Goal: Task Accomplishment & Management: Manage account settings

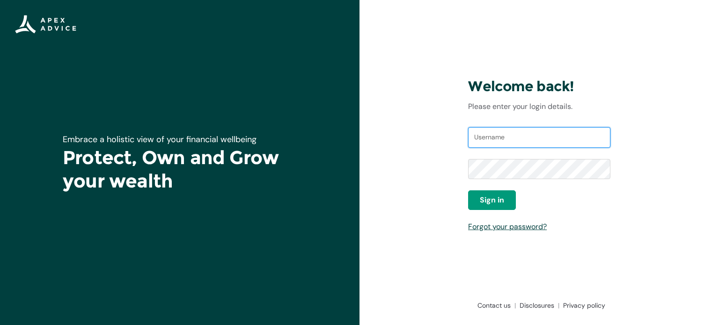
click at [502, 133] on input "Username" at bounding box center [539, 137] width 142 height 21
click at [502, 140] on input "Username" at bounding box center [539, 137] width 142 height 21
type input "[EMAIL_ADDRESS][DOMAIN_NAME]"
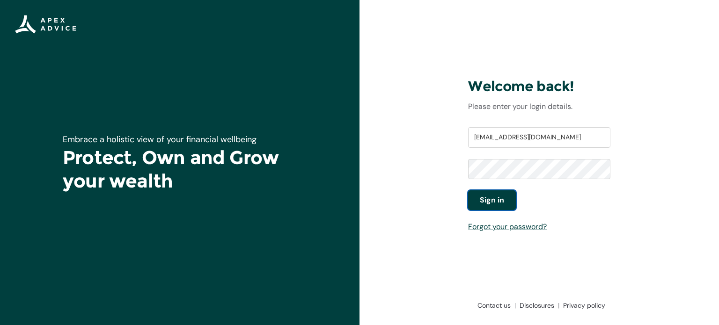
click at [497, 196] on span "Sign in" at bounding box center [492, 200] width 24 height 11
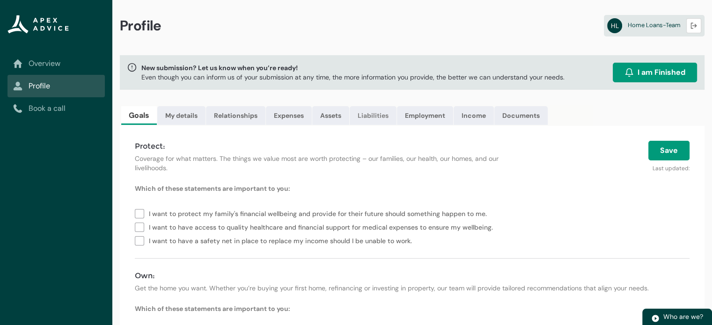
click at [373, 113] on link "Liabilities" at bounding box center [373, 115] width 47 height 19
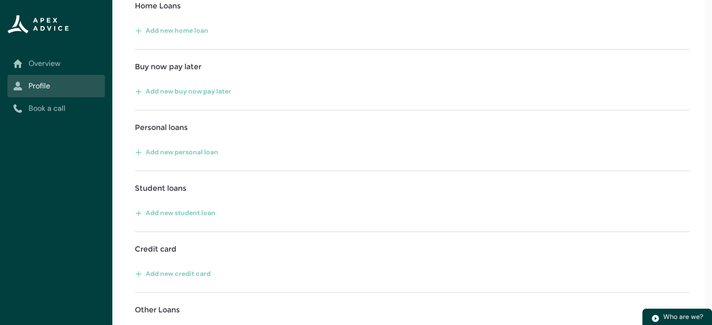
scroll to position [209, 0]
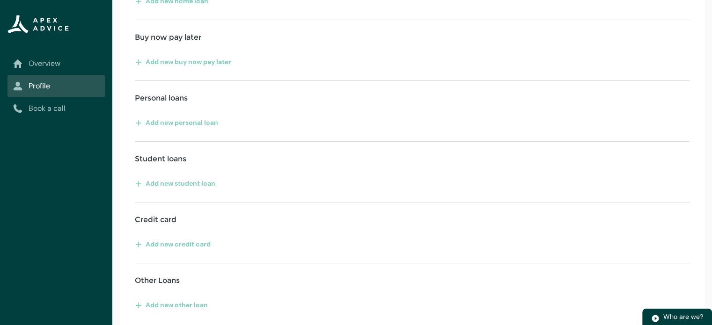
click at [256, 288] on div "Liabilities, such as loans, mortgages, credit card debts, and other obligations…" at bounding box center [412, 122] width 585 height 411
click at [149, 303] on button "Add new other loan" at bounding box center [172, 305] width 74 height 15
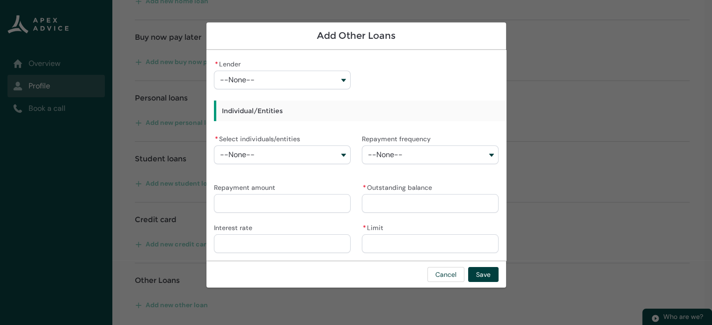
click at [274, 81] on button "--None--" at bounding box center [282, 80] width 137 height 19
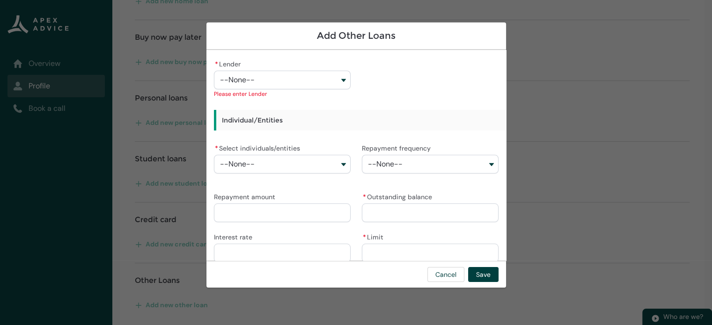
drag, startPoint x: 274, startPoint y: 81, endPoint x: 269, endPoint y: 59, distance: 22.3
click at [269, 59] on div "* Lender --None-- Westpac Banking Corporation Generate AA Life Milford Avanti F…" at bounding box center [282, 78] width 137 height 41
click at [273, 73] on button "--None--" at bounding box center [282, 80] width 137 height 19
click at [413, 78] on div "* Lender --None-- Westpac Banking Corporation Generate AA Life Milford Avanti F…" at bounding box center [356, 161] width 285 height 206
click at [450, 281] on button "Cancel" at bounding box center [446, 274] width 37 height 15
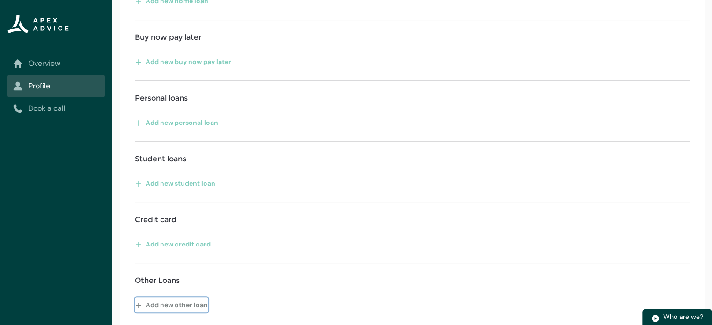
click at [148, 305] on button "Add new other loan" at bounding box center [172, 305] width 74 height 15
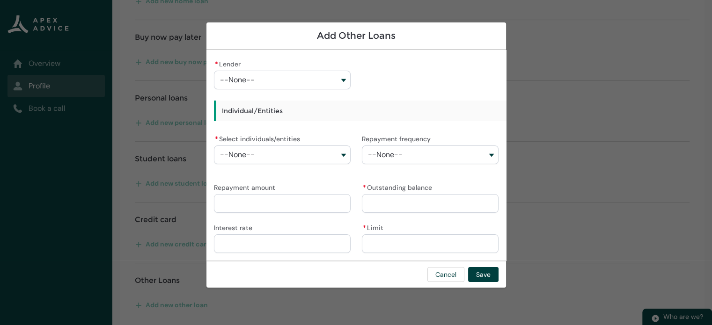
click at [298, 151] on button "--None--" at bounding box center [282, 155] width 137 height 19
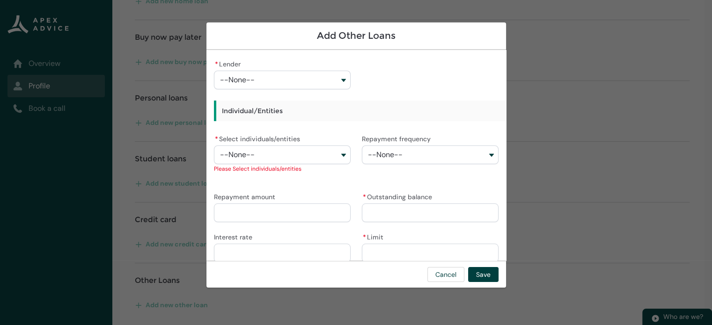
click at [387, 168] on lightning-combobox "Repayment frequency --None--" at bounding box center [430, 158] width 137 height 51
click at [254, 136] on label "* Select individuals/entities" at bounding box center [259, 138] width 90 height 11
click at [254, 146] on button "--None--" at bounding box center [282, 155] width 137 height 19
click at [390, 158] on span "--None--" at bounding box center [385, 155] width 35 height 8
click at [299, 201] on div "Repayment amount" at bounding box center [282, 207] width 137 height 32
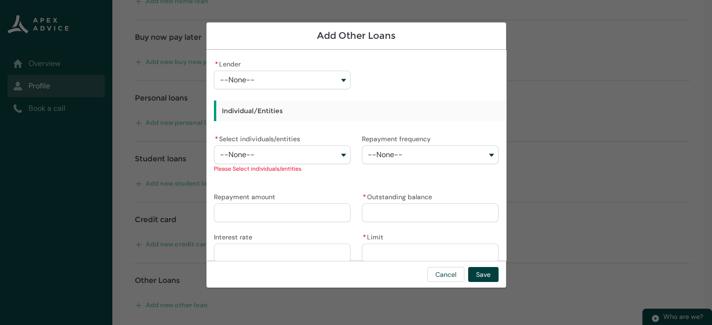
click at [298, 215] on input "Repayment amount" at bounding box center [282, 213] width 137 height 19
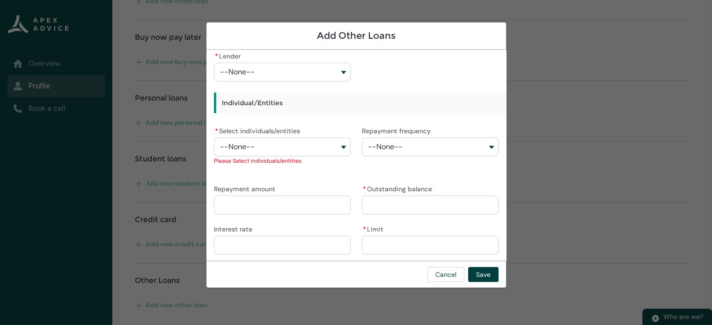
scroll to position [10, 0]
click at [411, 211] on input "* Outstanding balance" at bounding box center [430, 202] width 137 height 19
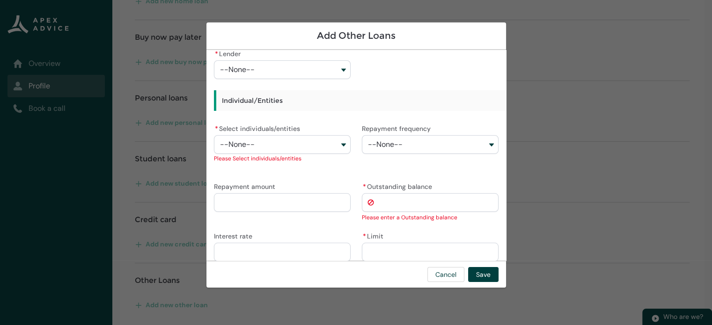
click at [410, 251] on input "* Limit" at bounding box center [430, 252] width 137 height 19
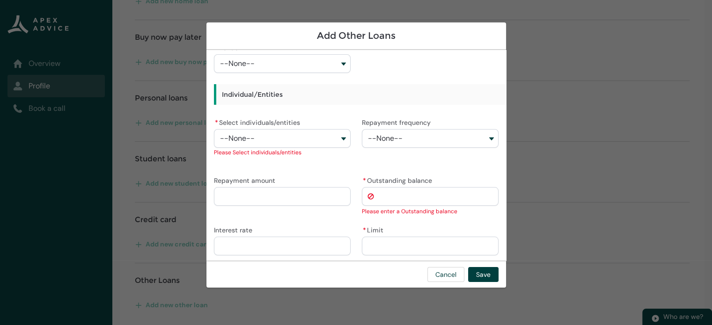
scroll to position [20, 0]
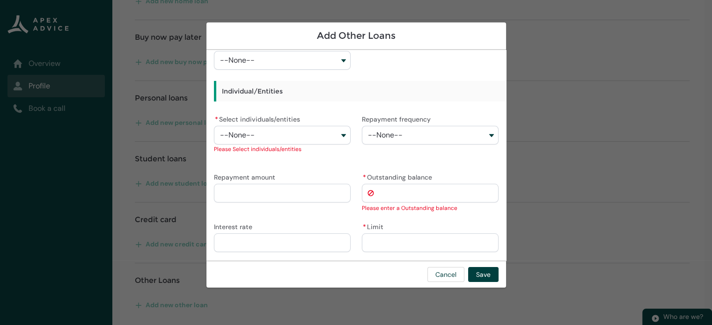
click at [287, 237] on input "Interest rate" at bounding box center [282, 243] width 137 height 19
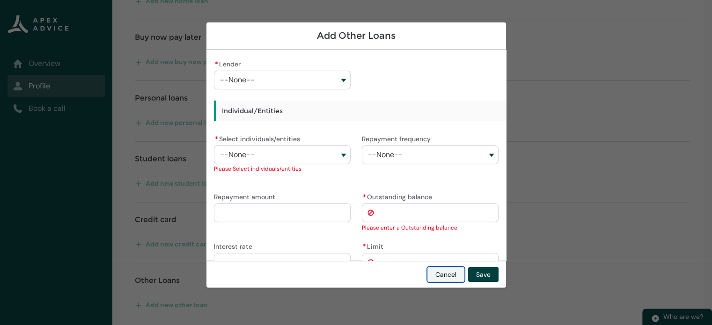
click at [436, 277] on button "Cancel" at bounding box center [446, 274] width 37 height 15
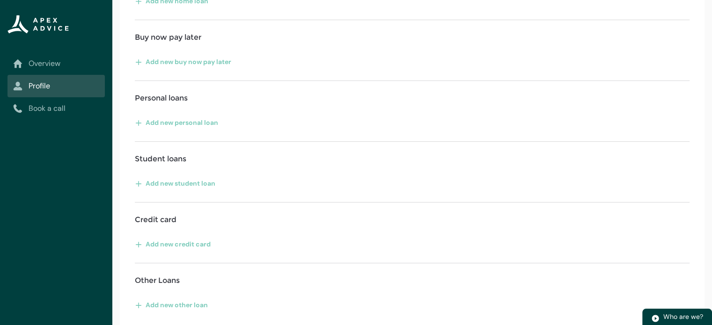
scroll to position [209, 0]
click at [184, 306] on button "Add new other loan" at bounding box center [172, 305] width 74 height 15
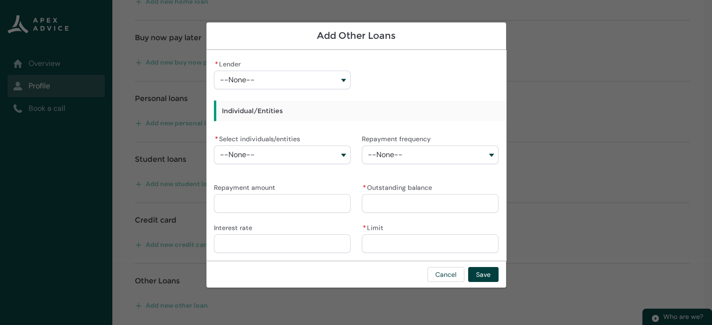
click at [400, 76] on div "* Lender --None-- Individual/Entities * Select individuals/entities --None-- Re…" at bounding box center [356, 156] width 285 height 197
click at [152, 148] on section "Add Other Loans * Lender --None-- Individual/Entities * Select individuals/enti…" at bounding box center [356, 162] width 712 height 325
click at [453, 281] on button "Cancel" at bounding box center [446, 274] width 37 height 15
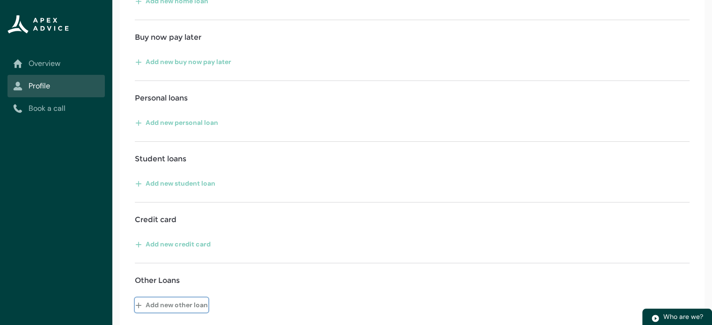
click at [139, 303] on lightning-primitive-icon "button" at bounding box center [140, 305] width 10 height 14
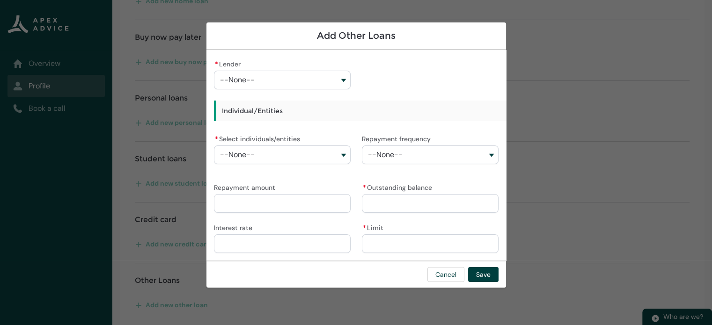
click at [267, 84] on button "--None--" at bounding box center [282, 80] width 137 height 19
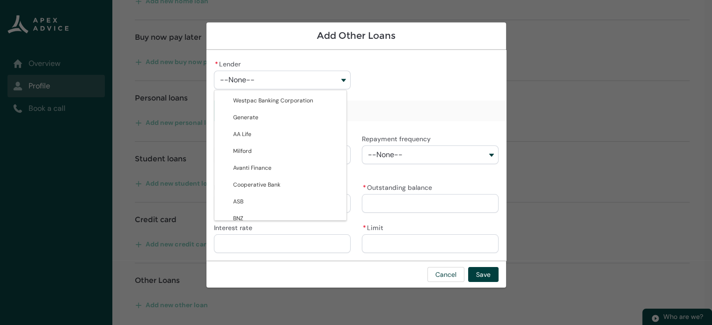
click at [366, 84] on div "* Lender --None-- Westpac Banking Corporation Generate AA Life Milford Avanti F…" at bounding box center [356, 156] width 285 height 197
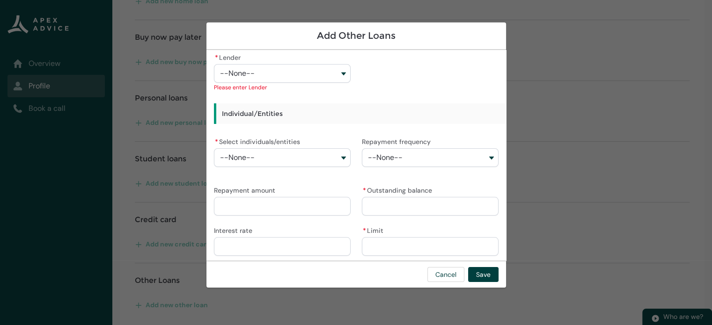
scroll to position [10, 0]
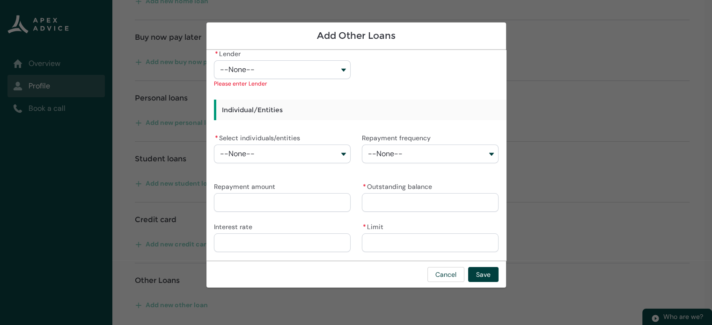
click at [344, 91] on div "* Lender --None-- Westpac Banking Corporation Generate AA Life Milford Avanti F…" at bounding box center [356, 150] width 285 height 206
click at [287, 74] on button "--None--" at bounding box center [282, 69] width 137 height 19
drag, startPoint x: 668, startPoint y: 172, endPoint x: 320, endPoint y: 128, distance: 351.2
click at [666, 171] on section "Add Other Loans * Lender --None-- Westpac Banking Corporation Generate AA Life …" at bounding box center [356, 162] width 712 height 325
click at [150, 115] on section "Add Other Loans * Lender --None-- Westpac Banking Corporation Generate AA Life …" at bounding box center [356, 162] width 712 height 325
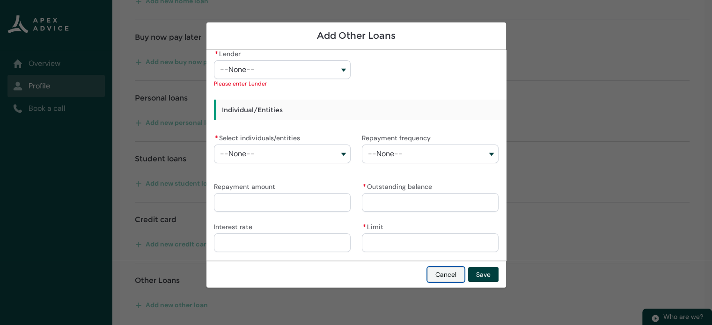
click at [439, 279] on button "Cancel" at bounding box center [446, 274] width 37 height 15
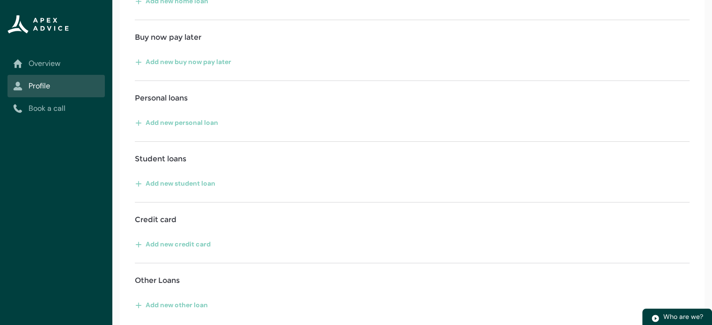
click at [166, 97] on h4 "Personal loans" at bounding box center [161, 98] width 53 height 11
click at [138, 118] on lightning-primitive-icon "button" at bounding box center [140, 123] width 10 height 14
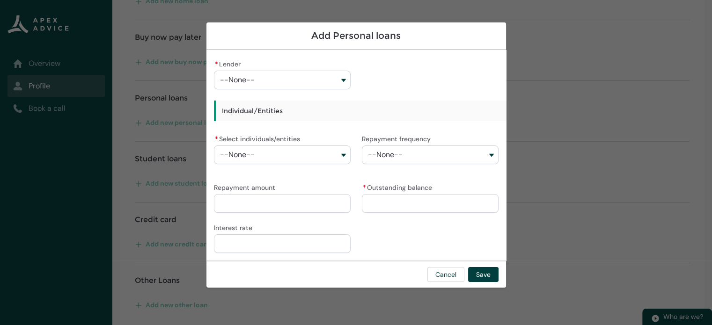
click at [288, 76] on button "--None--" at bounding box center [282, 80] width 137 height 19
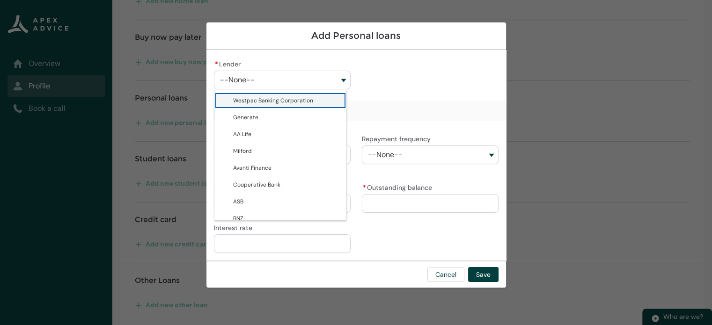
click at [629, 123] on section "Add Personal loans * Lender --None-- Westpac Banking Corporation Generate AA Li…" at bounding box center [356, 162] width 712 height 325
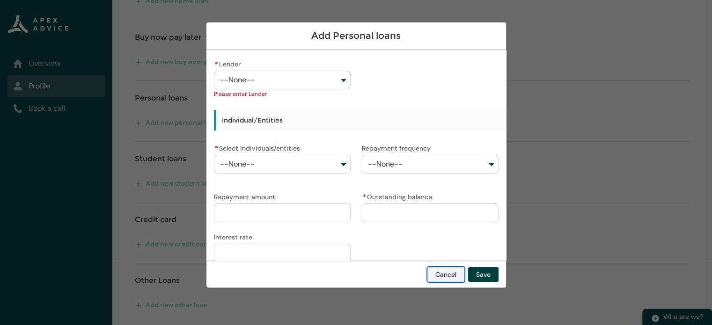
click at [439, 274] on button "Cancel" at bounding box center [446, 274] width 37 height 15
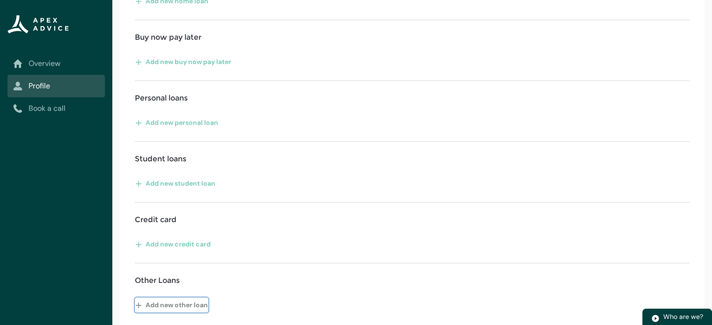
click at [163, 301] on button "Add new other loan" at bounding box center [172, 305] width 74 height 15
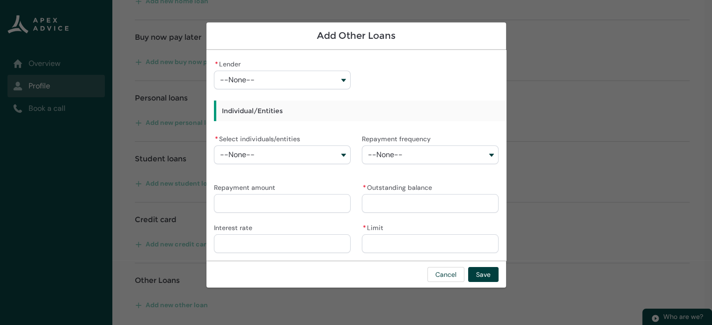
click at [236, 106] on h3 "Individual/Entities" at bounding box center [401, 111] width 374 height 21
click at [352, 76] on div "* Lender --None-- Individual/Entities * Select individuals/entities --None-- Re…" at bounding box center [356, 156] width 285 height 197
click at [342, 79] on button "--None--" at bounding box center [282, 80] width 137 height 19
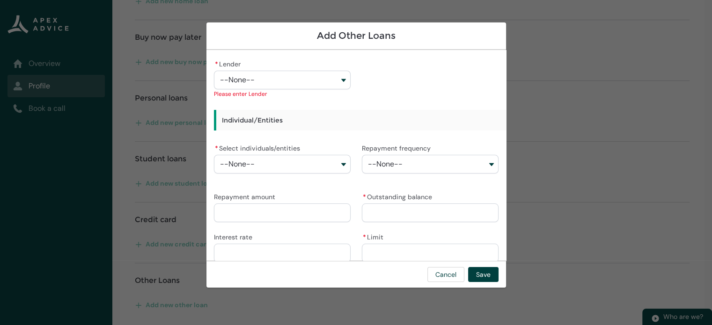
click at [385, 82] on div "* Lender --None-- Westpac Banking Corporation Generate AA Life Milford Avanti F…" at bounding box center [356, 161] width 285 height 206
click at [128, 205] on section "Add Other Loans * Lender --None-- Westpac Banking Corporation Generate AA Life …" at bounding box center [356, 162] width 712 height 325
click at [439, 274] on button "Cancel" at bounding box center [446, 274] width 37 height 15
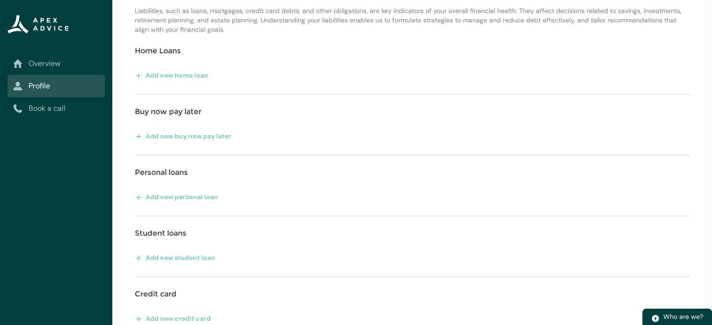
scroll to position [209, 0]
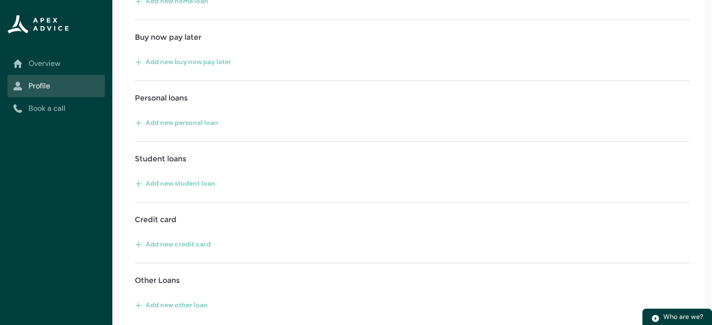
click at [603, 198] on div "Liabilities, such as loans, mortgages, credit card debts, and other obligations…" at bounding box center [412, 122] width 585 height 411
click at [694, 146] on div "Liabilities, such as loans, mortgages, credit card debts, and other obligations…" at bounding box center [412, 122] width 585 height 411
click at [196, 309] on button "Add new other loan" at bounding box center [172, 305] width 74 height 15
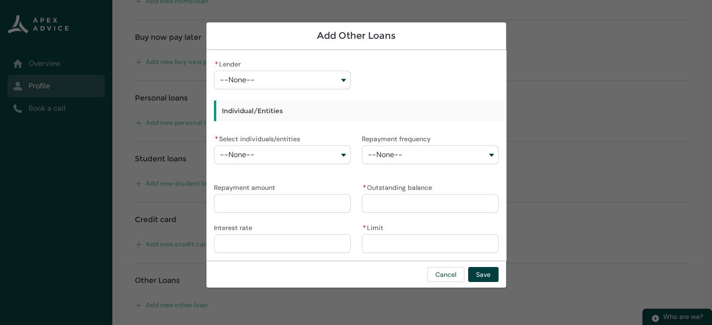
click at [265, 74] on button "--None--" at bounding box center [282, 80] width 137 height 19
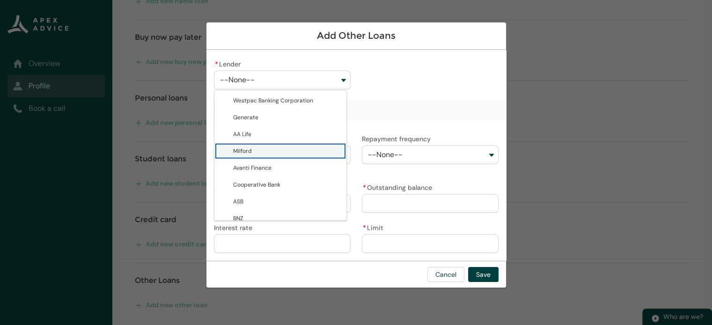
click at [265, 144] on lightning-base-combobox-item "Milford" at bounding box center [280, 151] width 132 height 17
type lightning-combobox "0017F00000tQNXnQAO"
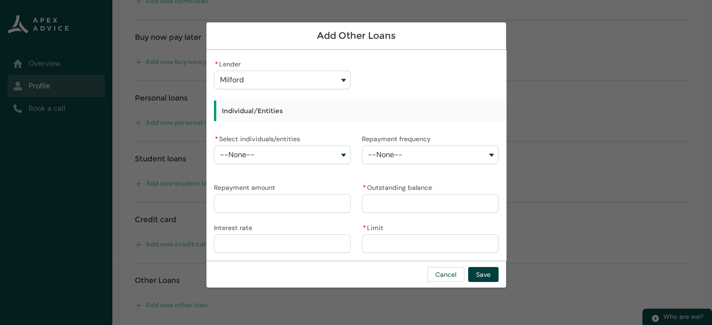
click at [272, 164] on div "* Select individuals/entities --None--" at bounding box center [282, 153] width 137 height 41
click at [268, 156] on button "--None--" at bounding box center [282, 155] width 137 height 19
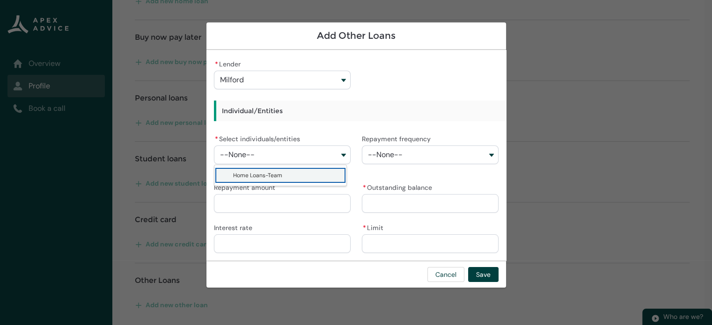
click at [276, 172] on span "Home Loans-Team" at bounding box center [257, 175] width 49 height 7
type lightning-combobox "001Q900000sKEZDIA4"
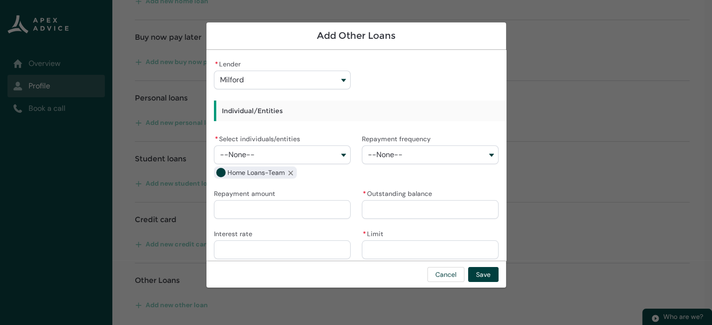
drag, startPoint x: 424, startPoint y: 151, endPoint x: 418, endPoint y: 165, distance: 14.7
click at [424, 151] on button "--None--" at bounding box center [430, 155] width 137 height 19
click at [289, 224] on div "* Lender Milford Westpac Banking Corporation Generate AA Life Milford Avanti Fi…" at bounding box center [356, 159] width 285 height 203
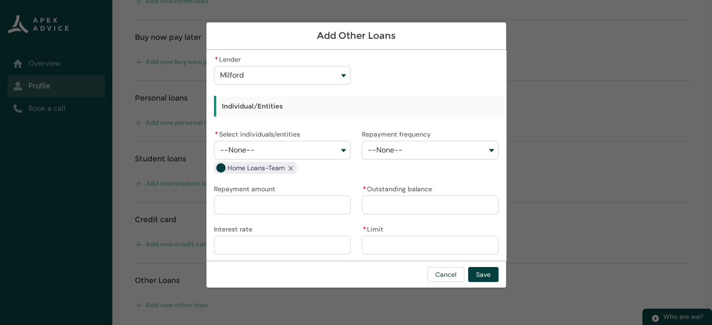
scroll to position [6, 0]
click at [479, 275] on button "Save" at bounding box center [483, 274] width 30 height 15
click at [400, 205] on input "* Outstanding balance" at bounding box center [430, 203] width 137 height 19
type lightning-primitive-input-simple "6"
type input "*"
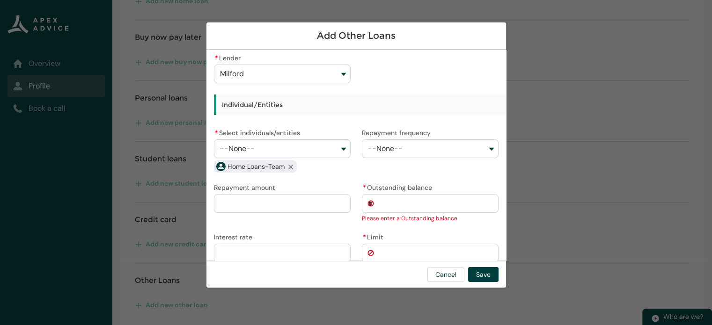
type lightning-primitive-input-simple "66"
type input "******"
click at [395, 252] on input "* Limit" at bounding box center [430, 253] width 137 height 19
type lightning-primitive-input-simple "6"
type input "*"
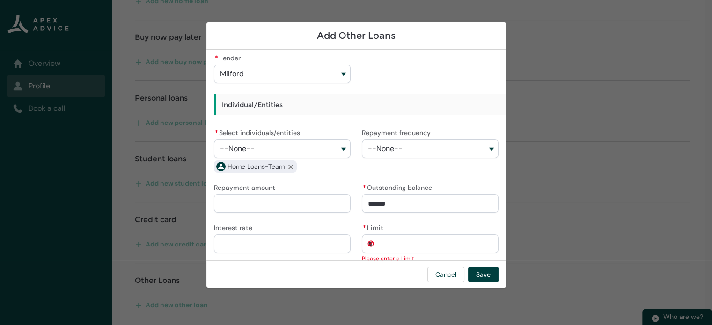
type lightning-primitive-input-simple "66"
type input "******"
click at [494, 279] on button "Save" at bounding box center [483, 274] width 30 height 15
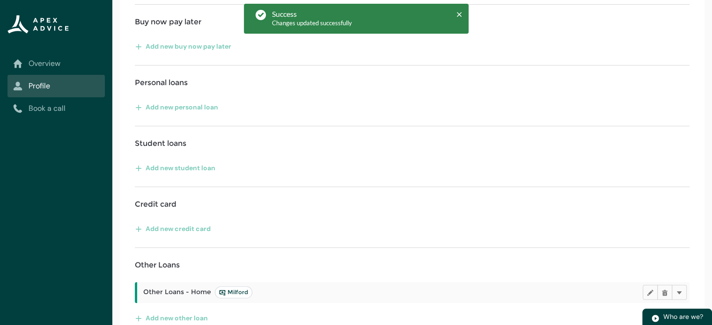
scroll to position [238, 0]
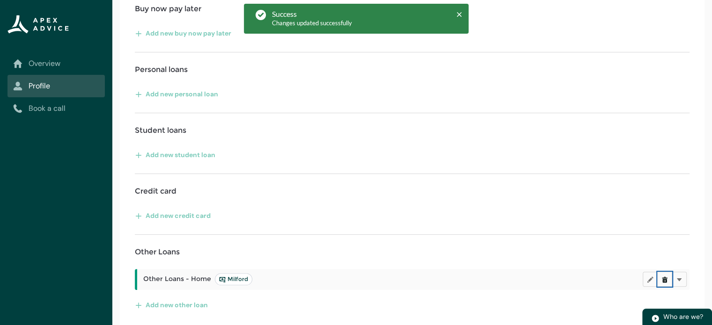
click at [668, 278] on button "Delete" at bounding box center [664, 279] width 15 height 15
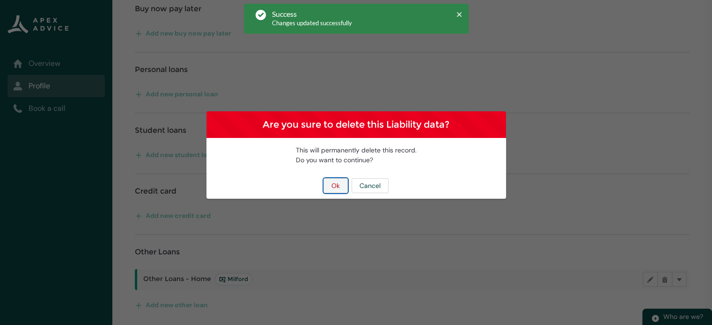
click at [326, 184] on button "Ok" at bounding box center [336, 185] width 24 height 15
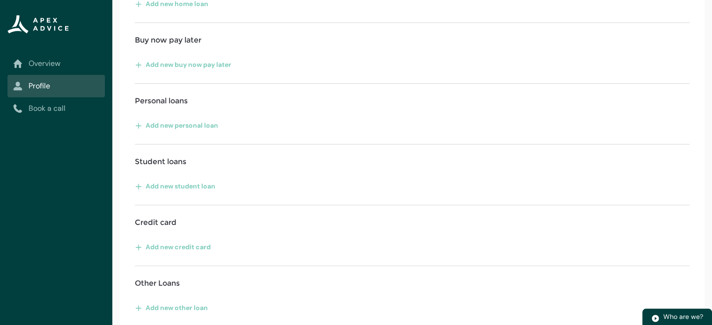
scroll to position [162, 0]
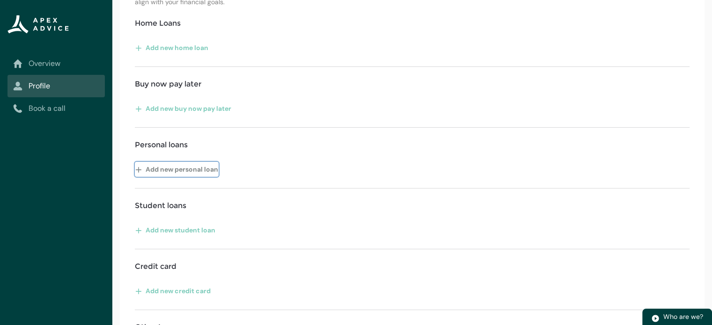
click at [135, 168] on lightning-primitive-icon "button" at bounding box center [140, 169] width 10 height 14
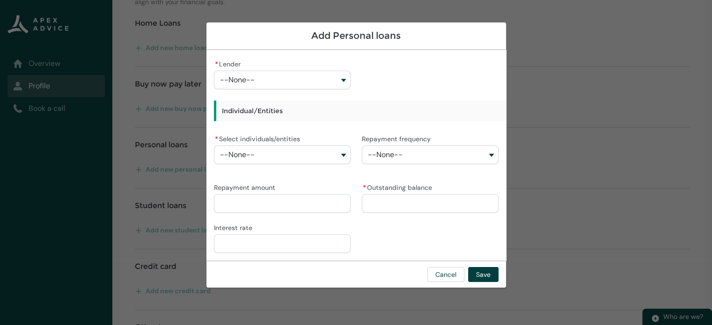
drag, startPoint x: 451, startPoint y: 205, endPoint x: 398, endPoint y: 237, distance: 62.0
click at [398, 237] on div "* Lender --None-- Individual/Entities * Select individuals/entities --None-- Re…" at bounding box center [356, 156] width 285 height 197
drag, startPoint x: 288, startPoint y: 148, endPoint x: 295, endPoint y: 148, distance: 7.0
click at [289, 148] on button "--None--" at bounding box center [282, 155] width 137 height 19
click at [292, 200] on div "Repayment amount" at bounding box center [282, 197] width 137 height 32
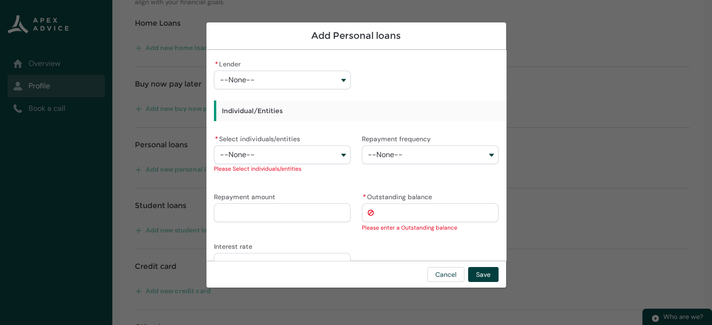
click at [265, 154] on button "--None--" at bounding box center [282, 155] width 137 height 19
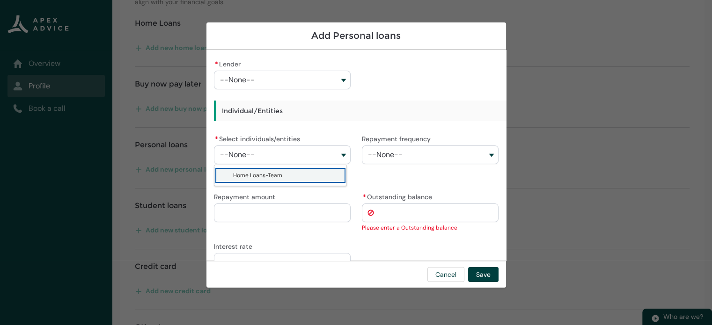
click at [309, 88] on button "--None--" at bounding box center [282, 80] width 137 height 19
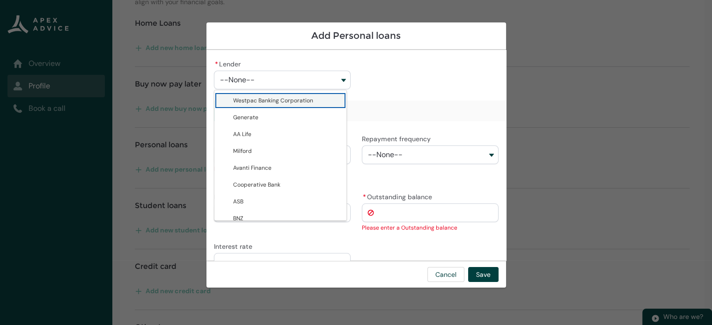
click at [305, 73] on button "--None--" at bounding box center [282, 80] width 137 height 19
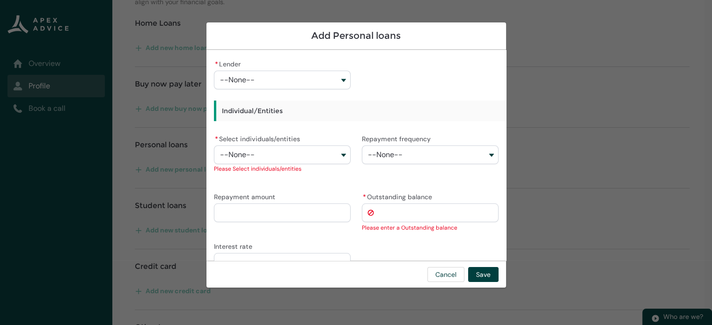
click at [305, 73] on button "--None--" at bounding box center [282, 80] width 137 height 19
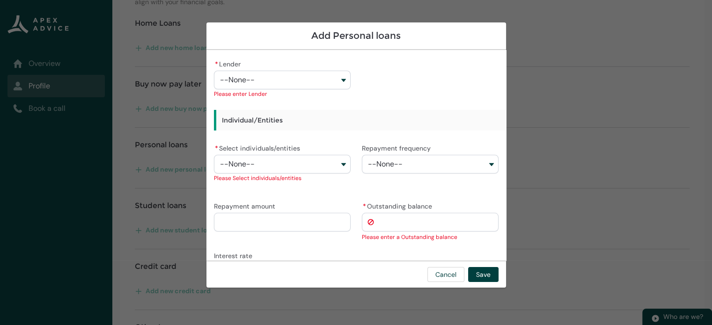
click at [379, 76] on div "* Lender --None-- Westpac Banking Corporation Generate AA Life Milford Avanti F…" at bounding box center [356, 170] width 285 height 225
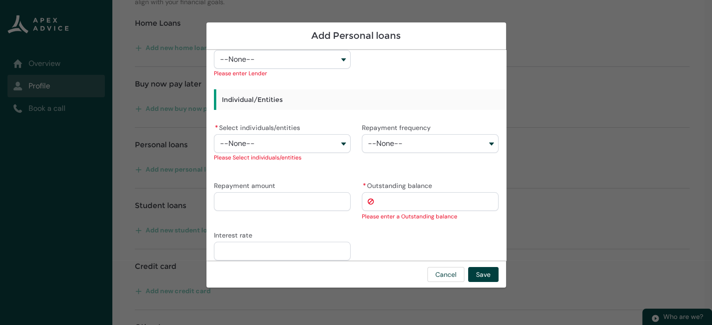
scroll to position [30, 0]
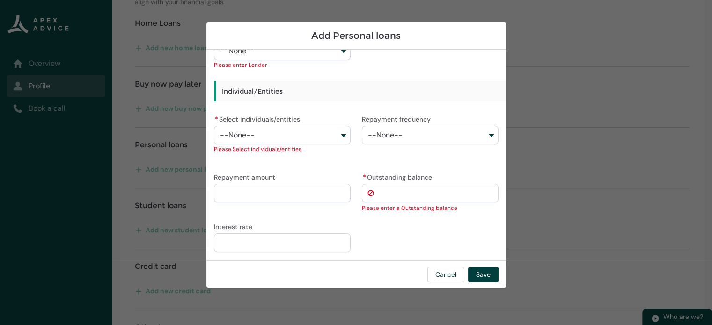
click at [410, 227] on div "* Lender --None-- Westpac Banking Corporation Generate AA Life Milford Avanti F…" at bounding box center [356, 141] width 285 height 225
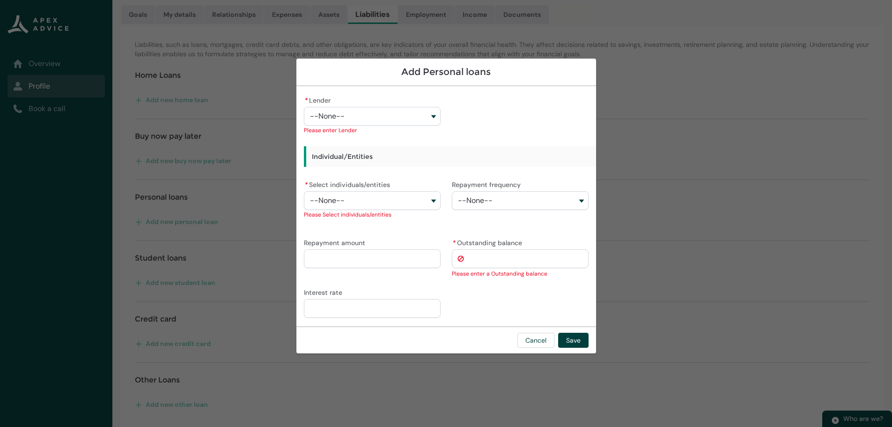
scroll to position [0, 0]
